Goal: Task Accomplishment & Management: Complete application form

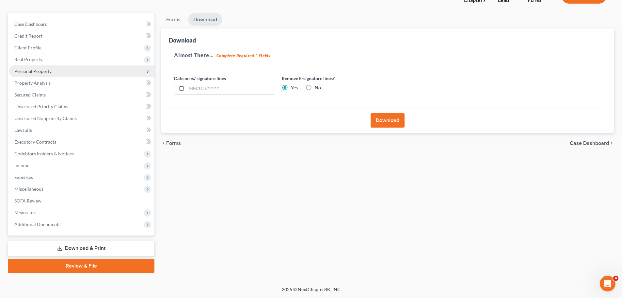
click at [47, 75] on span "Personal Property" at bounding box center [81, 71] width 145 height 12
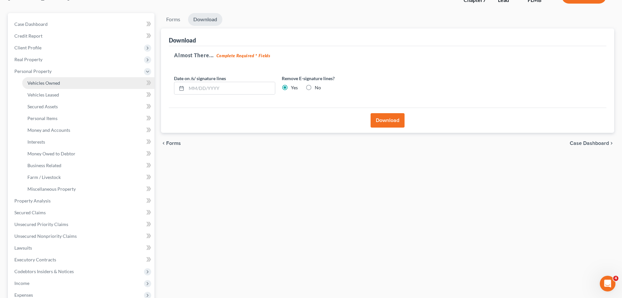
click at [51, 82] on span "Vehicles Owned" at bounding box center [43, 83] width 33 height 6
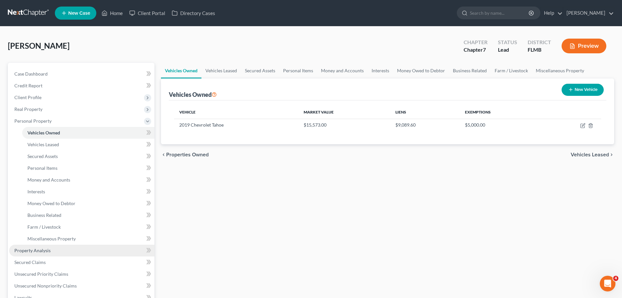
click at [52, 246] on link "Property Analysis" at bounding box center [81, 250] width 145 height 12
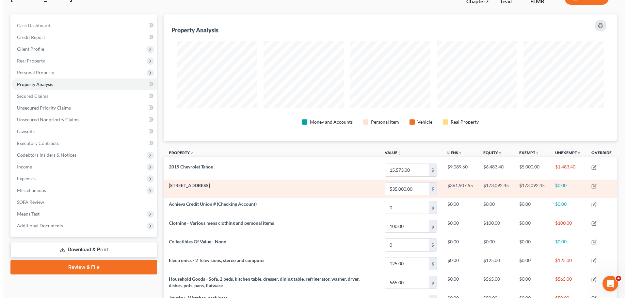
scroll to position [65, 0]
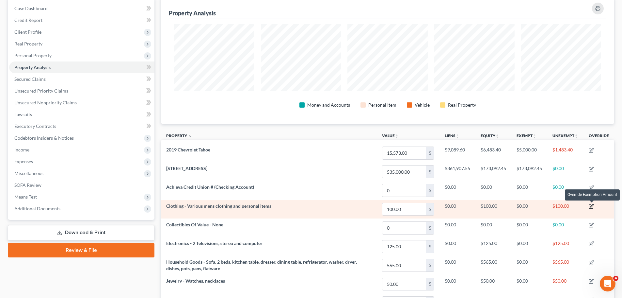
click at [591, 205] on icon "button" at bounding box center [591, 205] width 5 height 5
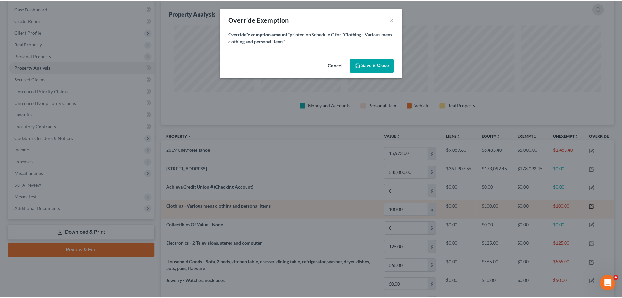
scroll to position [127, 457]
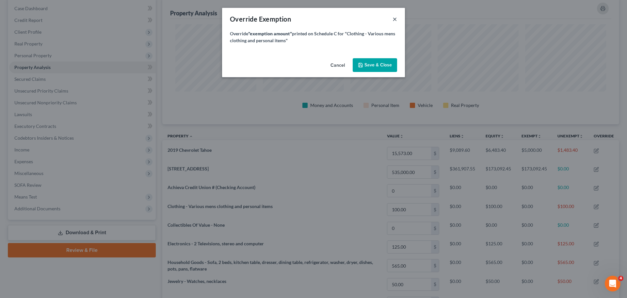
click at [397, 16] on button "×" at bounding box center [395, 19] width 5 height 8
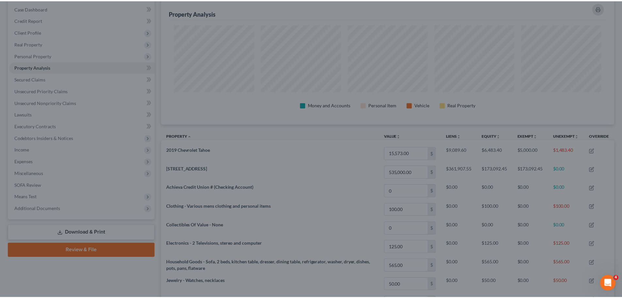
scroll to position [0, 0]
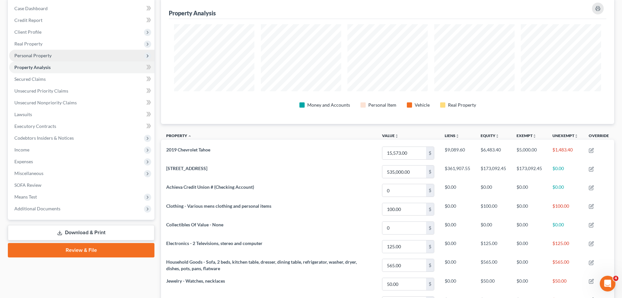
click at [58, 53] on span "Personal Property" at bounding box center [81, 56] width 145 height 12
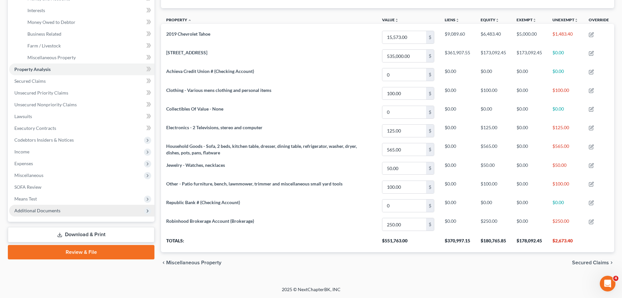
click at [62, 211] on span "Additional Documents" at bounding box center [81, 210] width 145 height 12
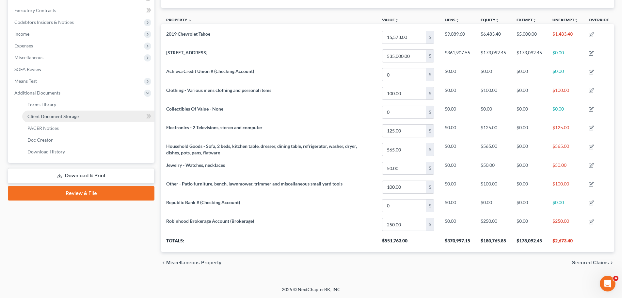
click at [69, 115] on span "Client Document Storage" at bounding box center [52, 116] width 51 height 6
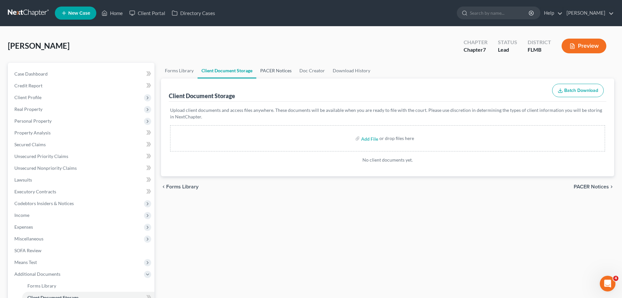
click at [291, 67] on link "PACER Notices" at bounding box center [275, 71] width 39 height 16
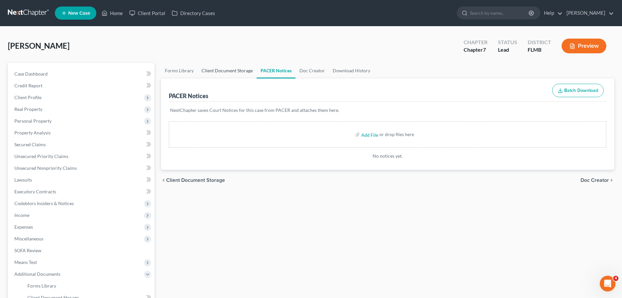
click at [234, 70] on link "Client Document Storage" at bounding box center [227, 71] width 59 height 16
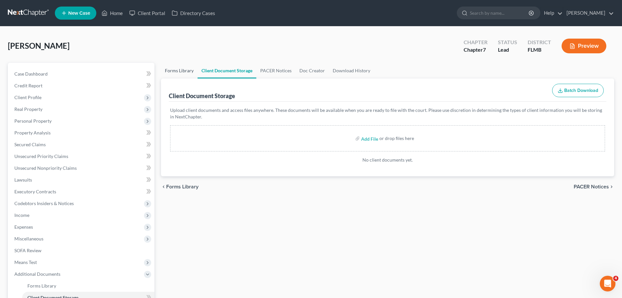
click at [174, 73] on link "Forms Library" at bounding box center [179, 71] width 37 height 16
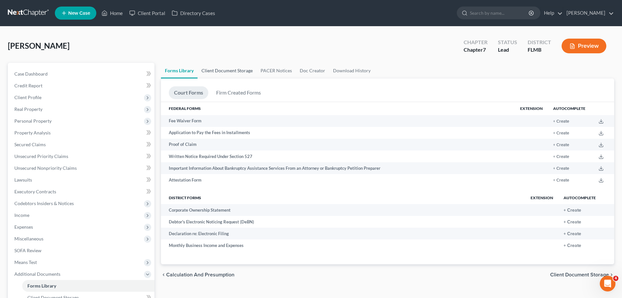
click at [218, 71] on link "Client Document Storage" at bounding box center [227, 71] width 59 height 16
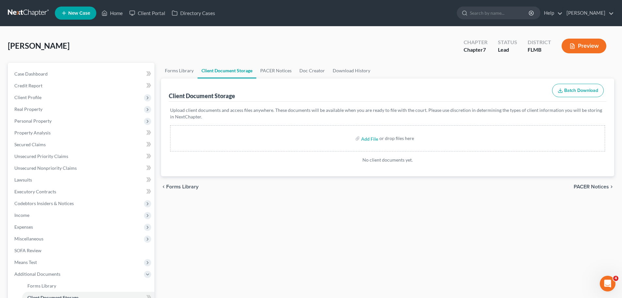
click at [253, 73] on link "Client Document Storage" at bounding box center [227, 71] width 59 height 16
click at [291, 72] on link "PACER Notices" at bounding box center [275, 71] width 39 height 16
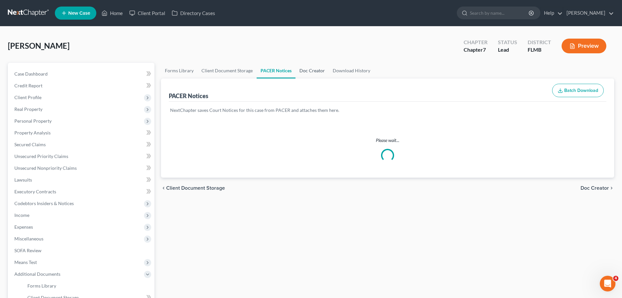
click at [315, 73] on link "Doc Creator" at bounding box center [312, 71] width 33 height 16
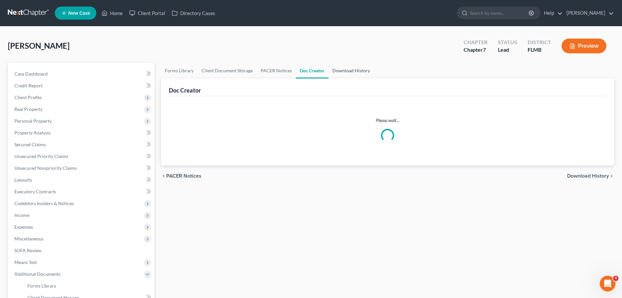
click at [351, 75] on link "Download History" at bounding box center [351, 71] width 45 height 16
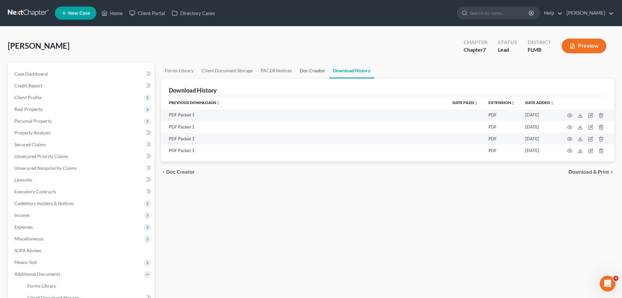
click at [310, 74] on link "Doc Creator" at bounding box center [312, 71] width 33 height 16
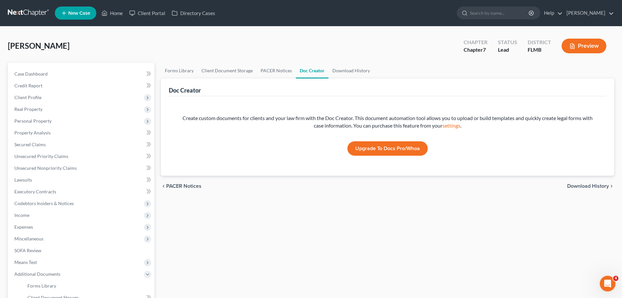
drag, startPoint x: 468, startPoint y: 290, endPoint x: 428, endPoint y: 305, distance: 42.9
click at [37, 120] on span "Personal Property" at bounding box center [32, 121] width 37 height 6
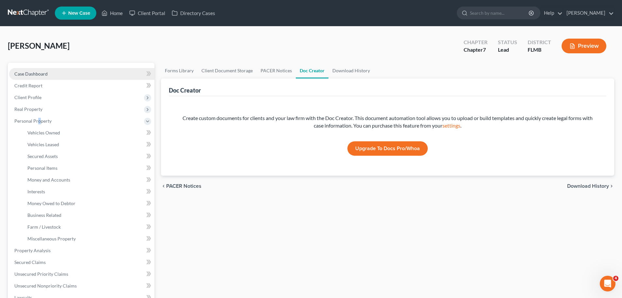
click at [40, 73] on span "Case Dashboard" at bounding box center [30, 74] width 33 height 6
select select "1"
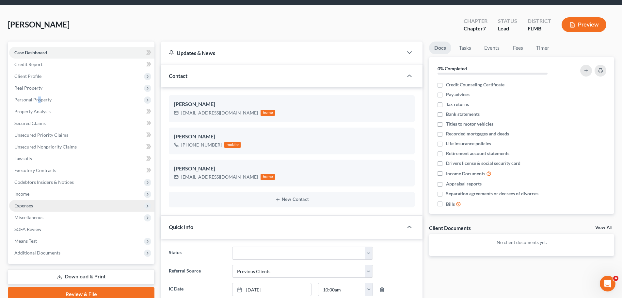
scroll to position [33, 0]
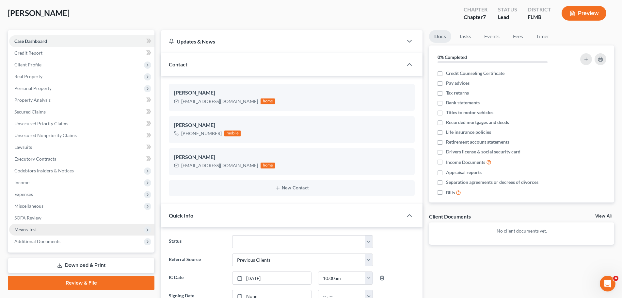
click at [42, 228] on span "Means Test" at bounding box center [81, 229] width 145 height 12
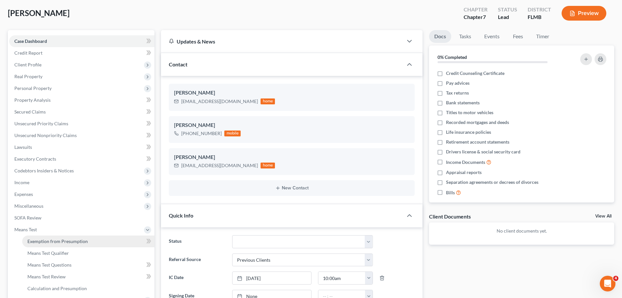
click at [48, 240] on span "Exemption from Presumption" at bounding box center [57, 241] width 60 height 6
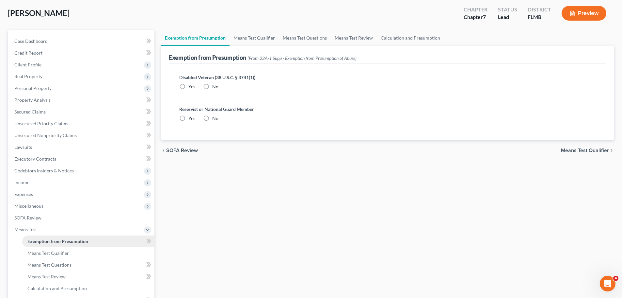
radio input "true"
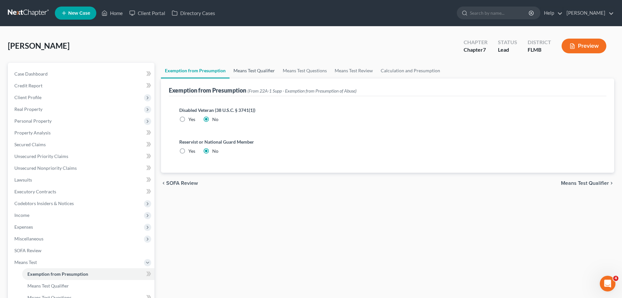
click at [242, 71] on link "Means Test Qualifier" at bounding box center [254, 71] width 49 height 16
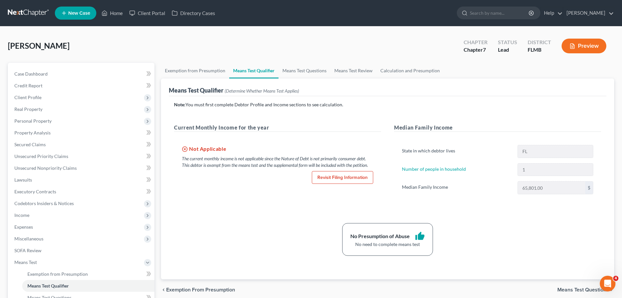
click at [352, 180] on link "Revisit Filing Information" at bounding box center [342, 177] width 61 height 13
select select "0"
select select "3"
select select "0"
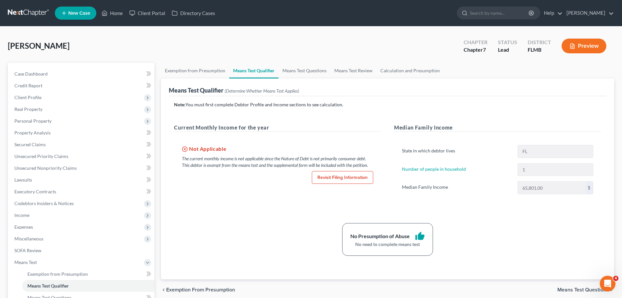
select select "9"
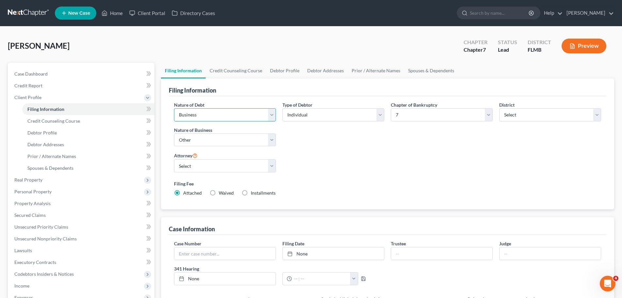
click at [268, 117] on select "Select Business Consumer Other" at bounding box center [225, 114] width 102 height 13
select select "1"
click at [174, 108] on select "Select Business Consumer Other" at bounding box center [225, 114] width 102 height 13
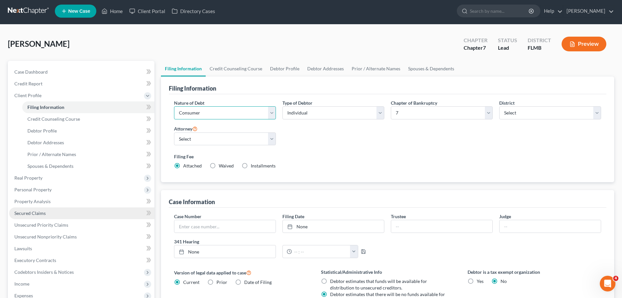
scroll to position [33, 0]
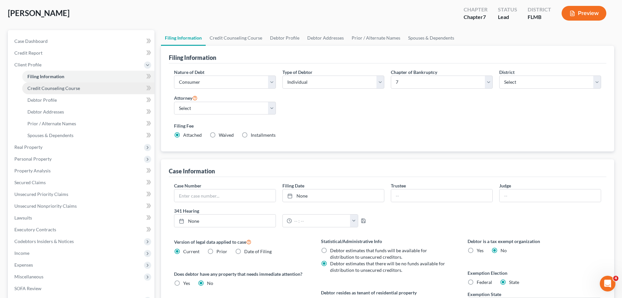
click at [80, 89] on link "Credit Counseling Course" at bounding box center [88, 88] width 132 height 12
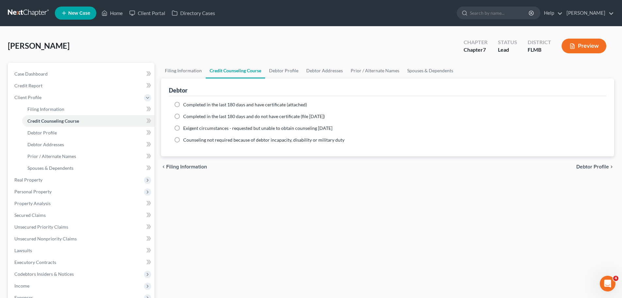
click at [183, 103] on label "Completed in the last 180 days and have certificate (attached)" at bounding box center [245, 104] width 124 height 7
click at [186, 103] on input "Completed in the last 180 days and have certificate (attached)" at bounding box center [188, 103] width 4 height 4
radio input "true"
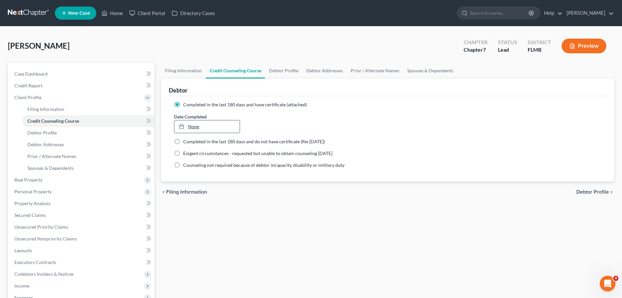
click at [215, 123] on link "None" at bounding box center [206, 126] width 65 height 12
click at [276, 71] on link "Debtor Profile" at bounding box center [283, 71] width 37 height 16
select select "0"
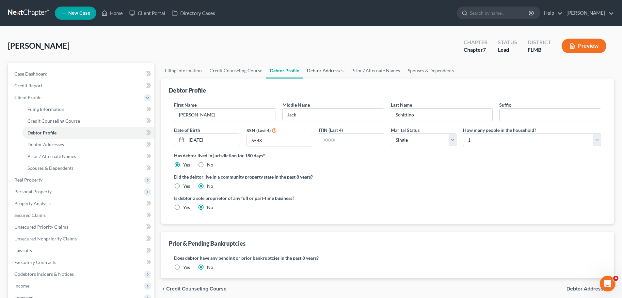
click at [316, 73] on link "Debtor Addresses" at bounding box center [325, 71] width 44 height 16
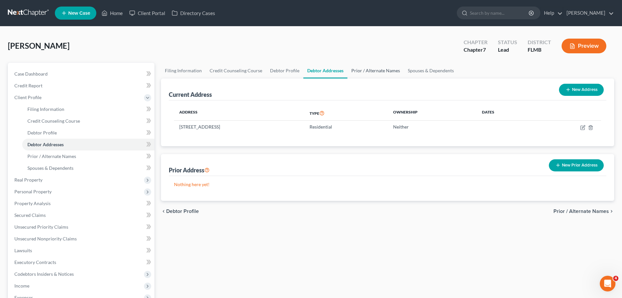
click at [369, 71] on link "Prior / Alternate Names" at bounding box center [376, 71] width 57 height 16
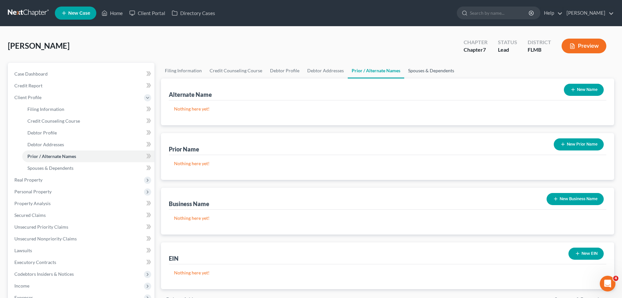
click at [408, 73] on link "Spouses & Dependents" at bounding box center [431, 71] width 54 height 16
